Goal: Task Accomplishment & Management: Use online tool/utility

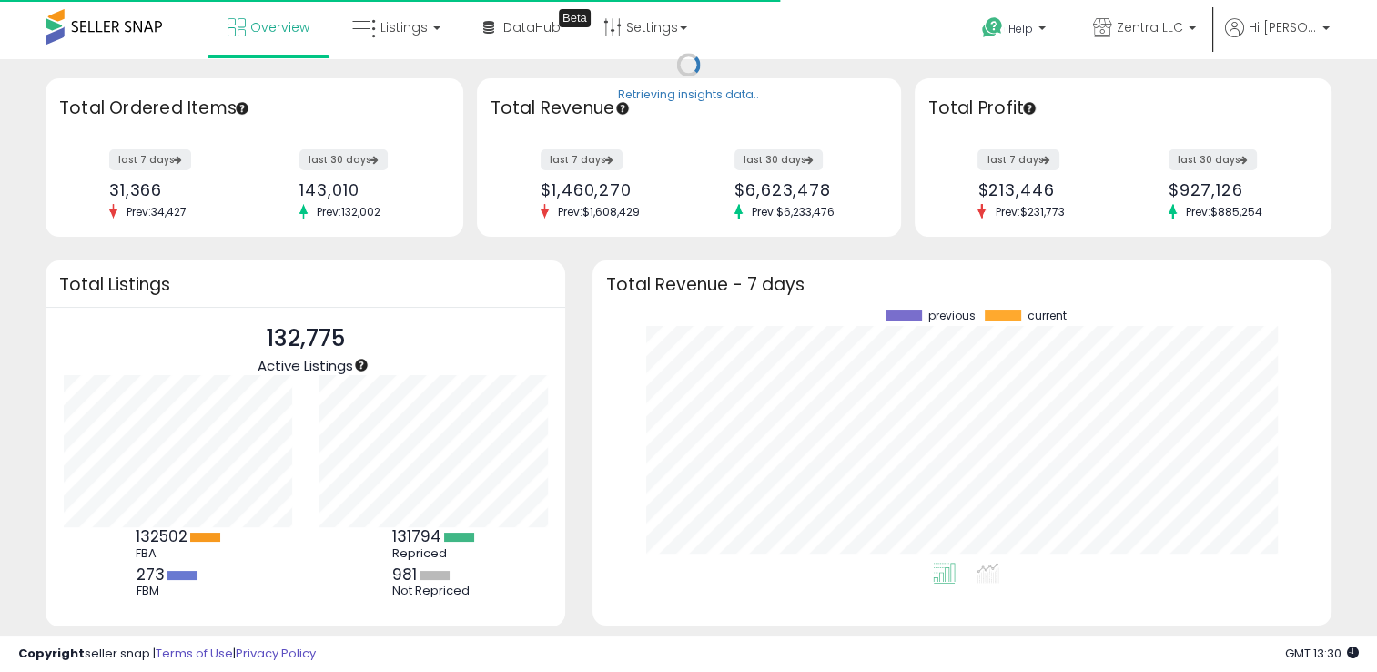
scroll to position [252, 702]
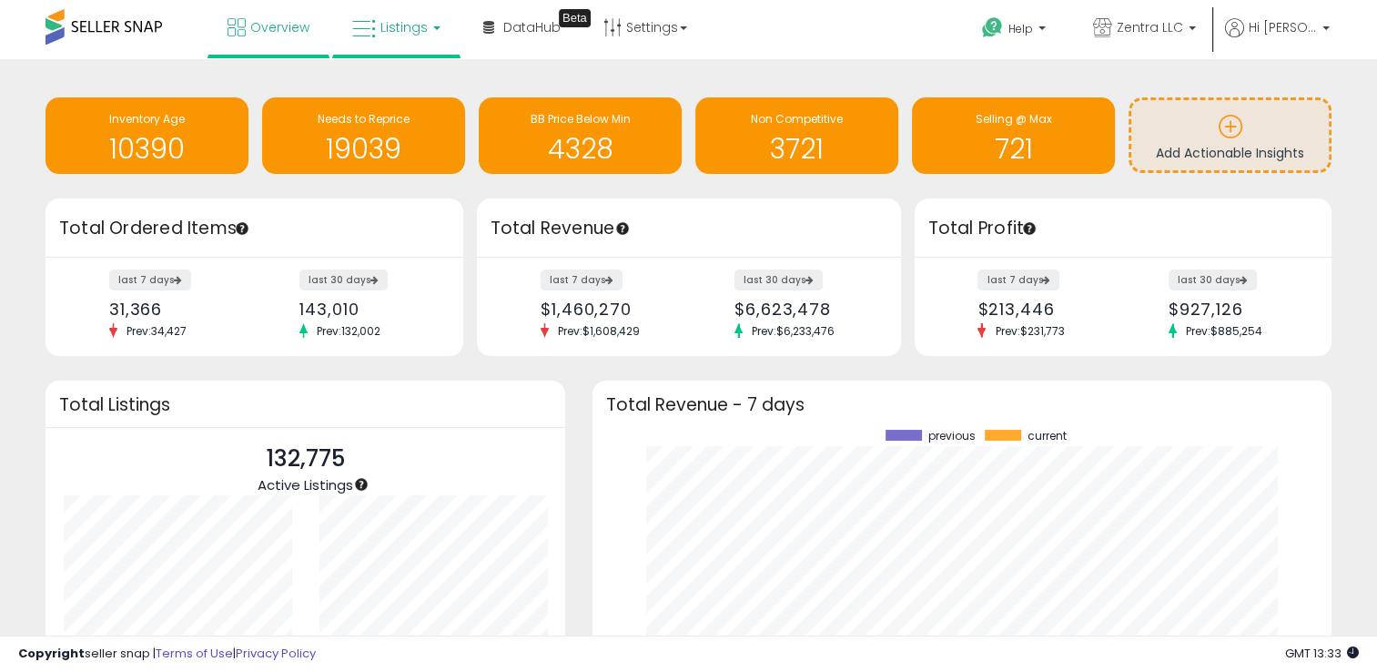
click at [410, 33] on span "Listings" at bounding box center [403, 27] width 47 height 18
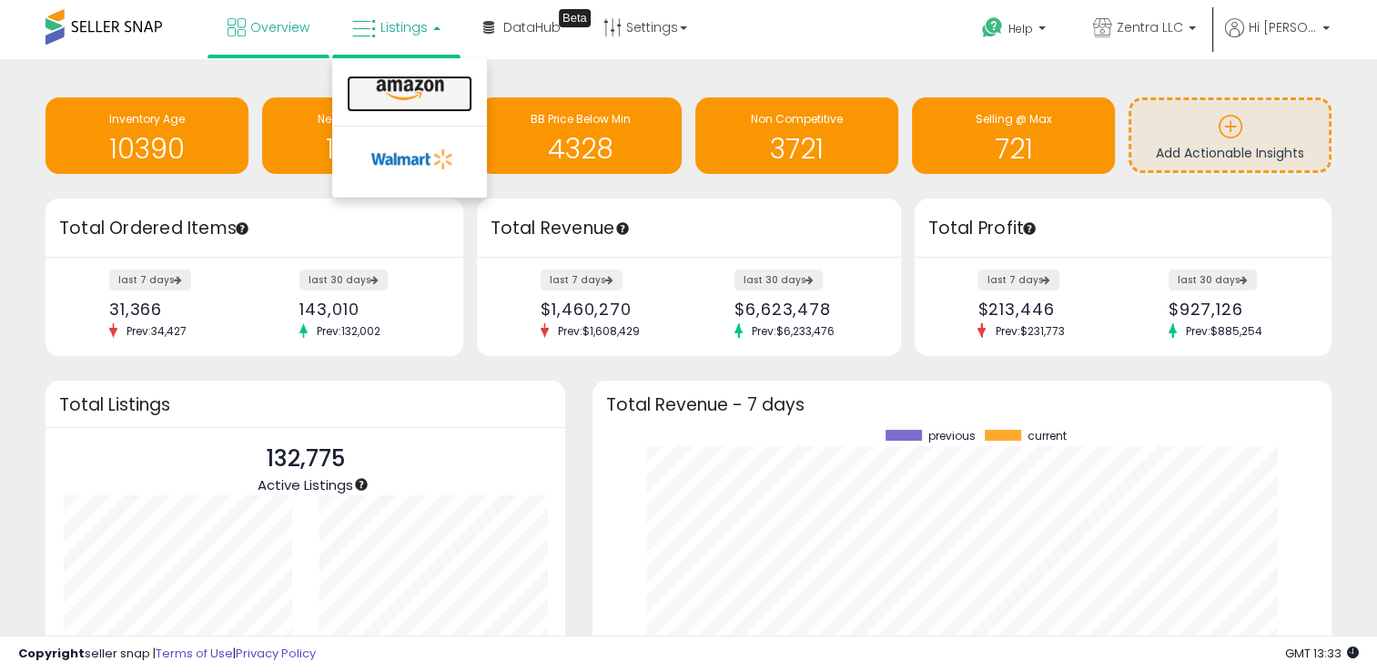
click at [408, 79] on icon at bounding box center [409, 90] width 79 height 24
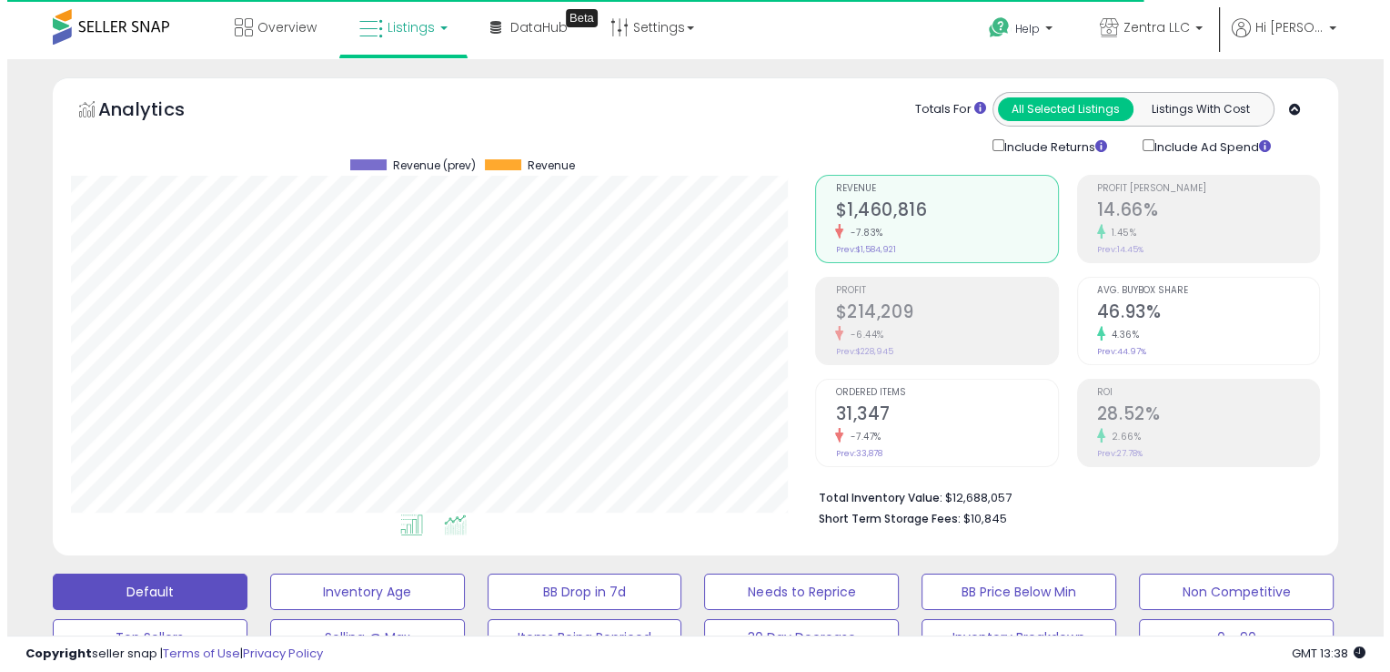
scroll to position [372, 744]
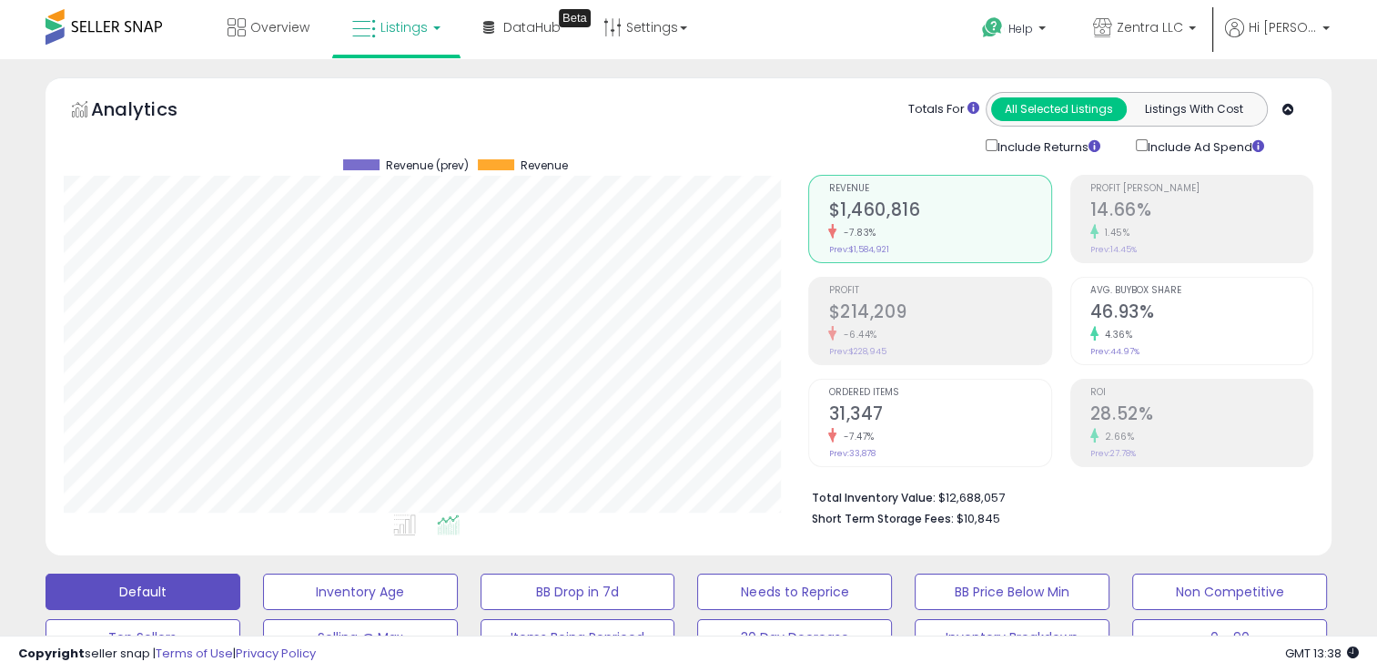
click at [1157, 216] on h2 "14.66%" at bounding box center [1201, 211] width 222 height 25
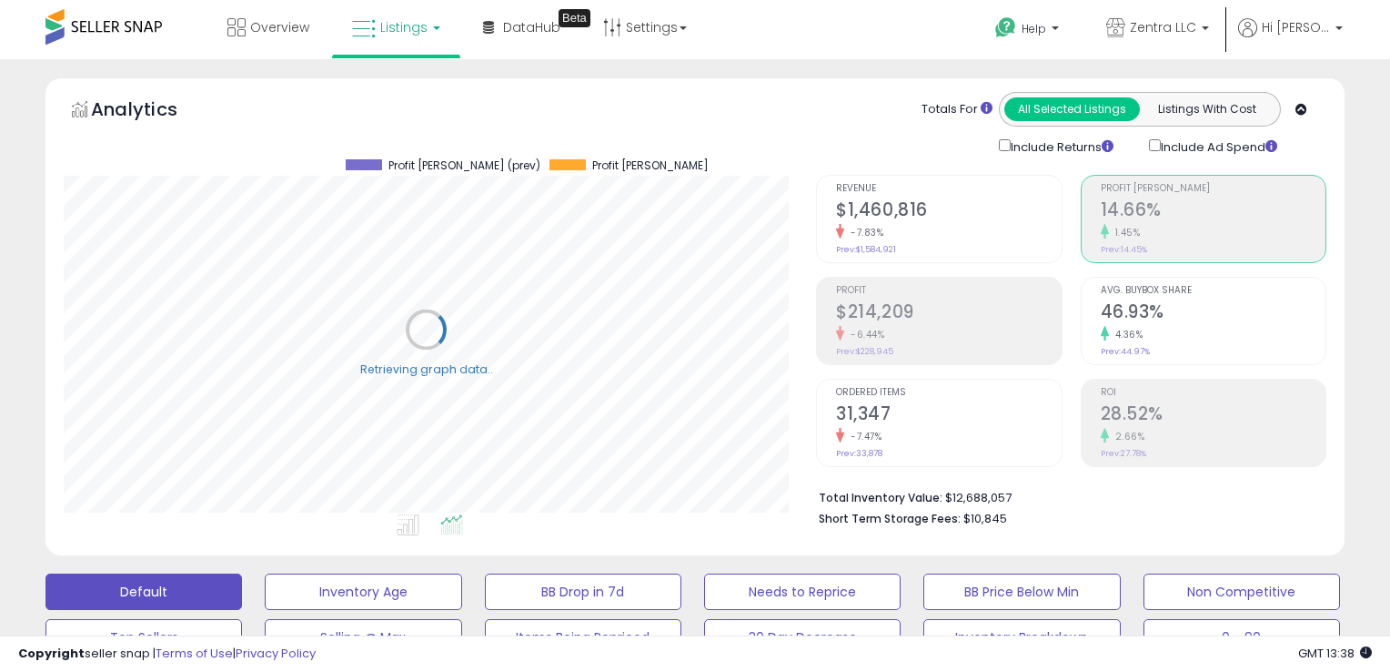
scroll to position [909573, 909202]
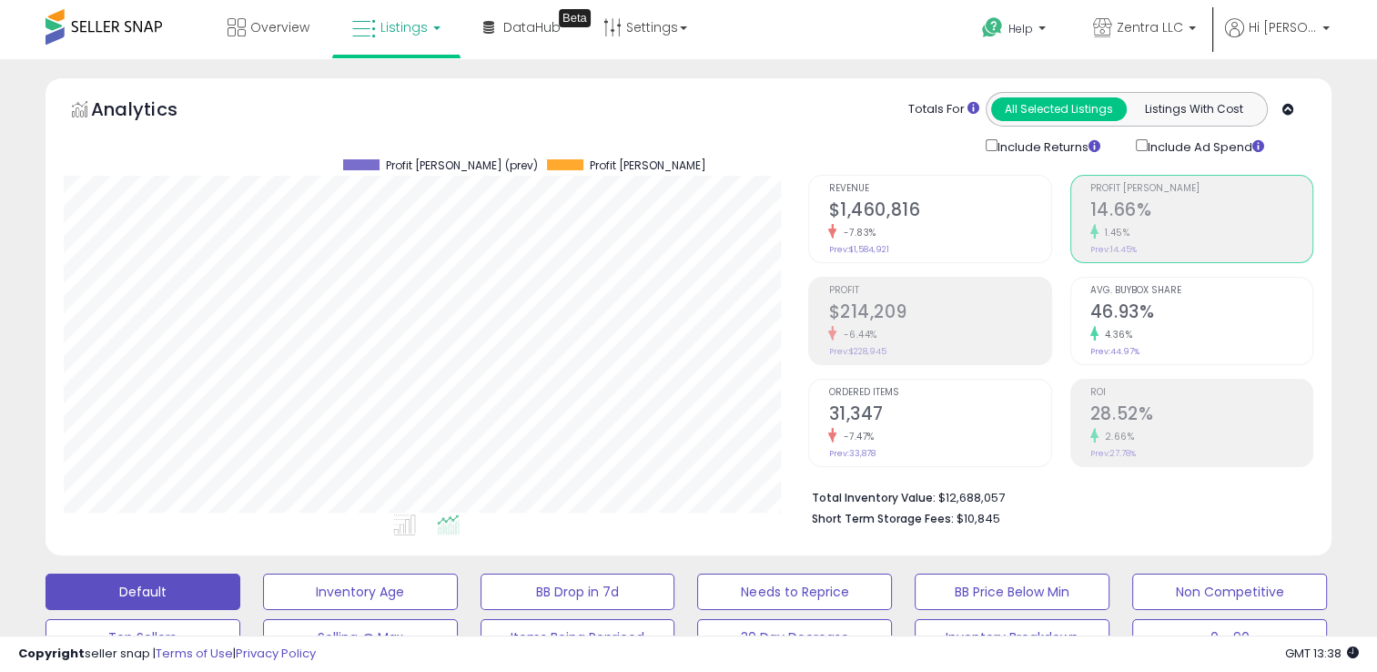
drag, startPoint x: 1150, startPoint y: 306, endPoint x: 1141, endPoint y: 304, distance: 9.3
click at [1149, 306] on h2 "46.93%" at bounding box center [1201, 313] width 222 height 25
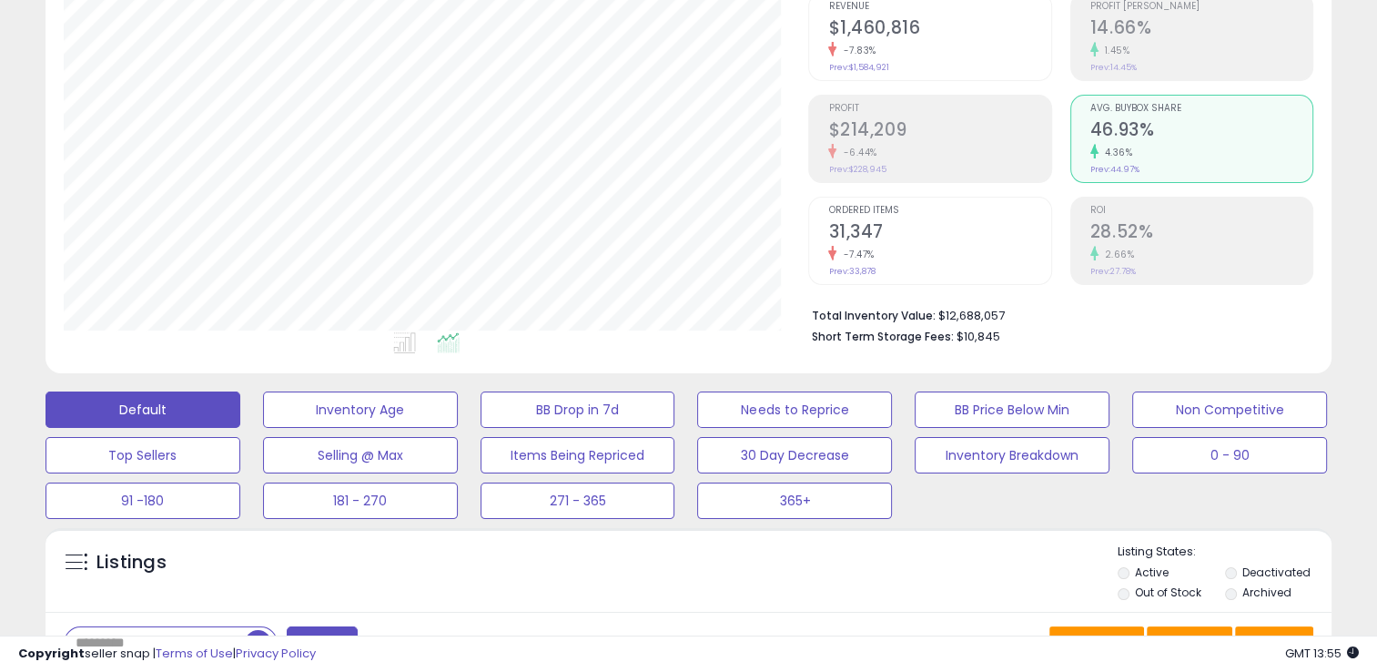
scroll to position [455, 0]
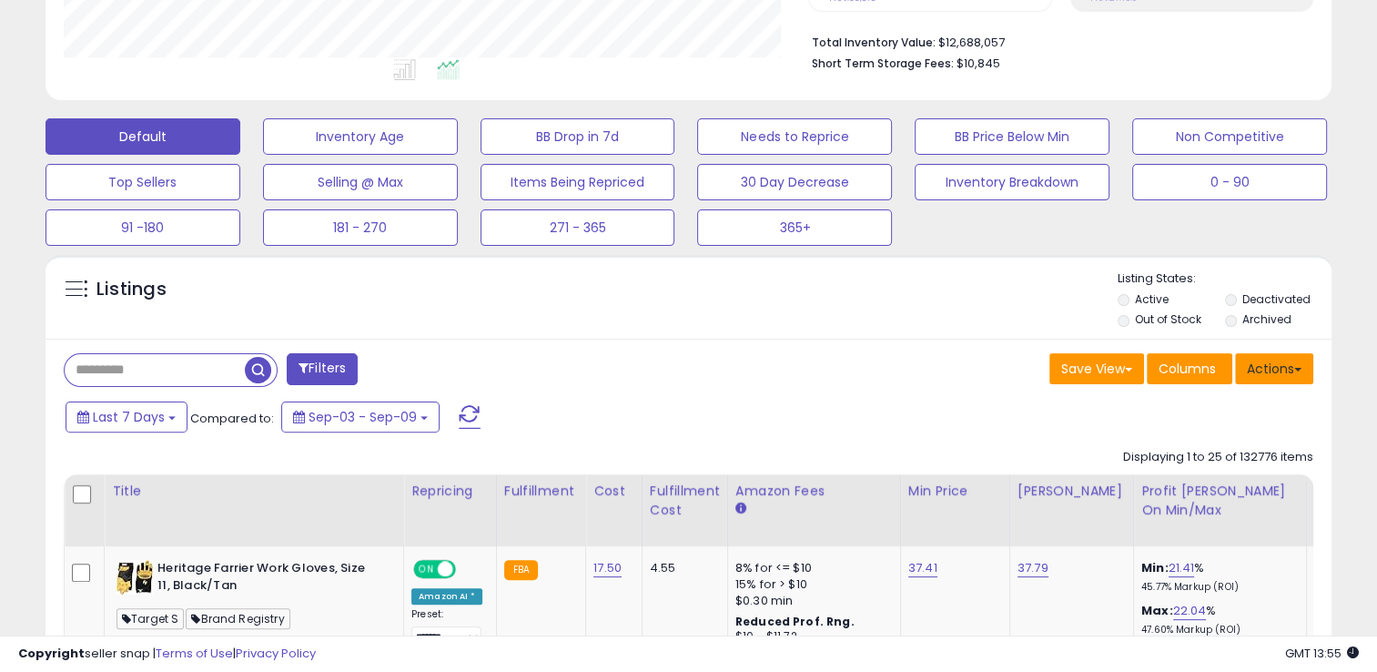
click at [1301, 369] on button "Actions" at bounding box center [1274, 368] width 78 height 31
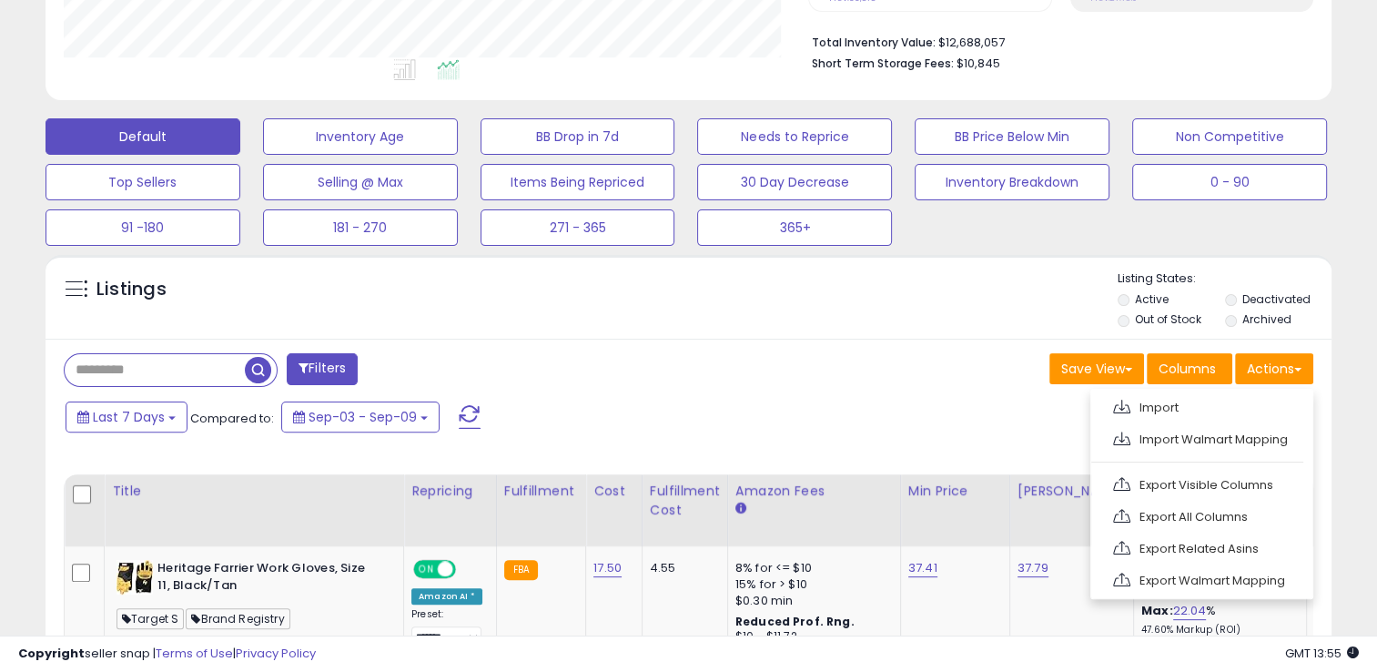
click at [1147, 477] on link "Export Visible Columns" at bounding box center [1199, 484] width 199 height 28
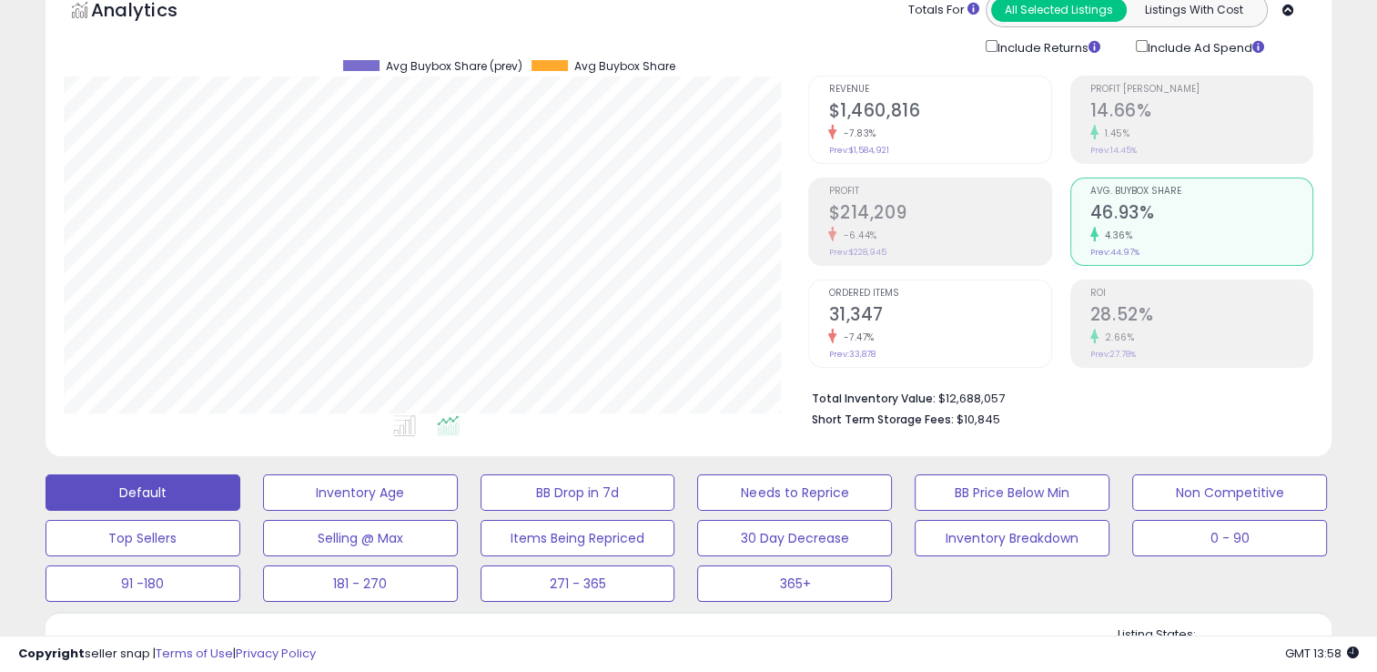
scroll to position [0, 0]
